Goal: Check status

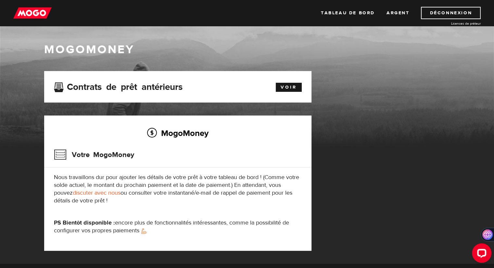
click at [165, 173] on div "MogoMoney Votre MogoMoney Nous travaillons dur pour ajouter les détails de votr…" at bounding box center [177, 183] width 267 height 135
click at [135, 176] on font "Nous travaillons dur pour ajouter les détails de votre prêt à votre tableau de …" at bounding box center [176, 185] width 245 height 23
click at [169, 183] on font "Nous travaillons dur pour ajouter les détails de votre prêt à votre tableau de …" at bounding box center [176, 185] width 245 height 23
click at [404, 15] on font "Argent" at bounding box center [398, 13] width 23 height 6
click at [342, 12] on font "Tableau de bord" at bounding box center [348, 13] width 54 height 6
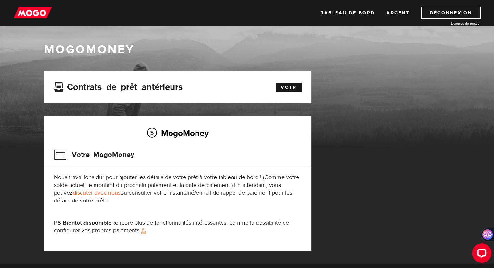
click at [208, 140] on div "MogoMoney Votre MogoMoney Nous travaillons dur pour ajouter les détails de votr…" at bounding box center [177, 183] width 267 height 135
